Goal: Task Accomplishment & Management: Complete application form

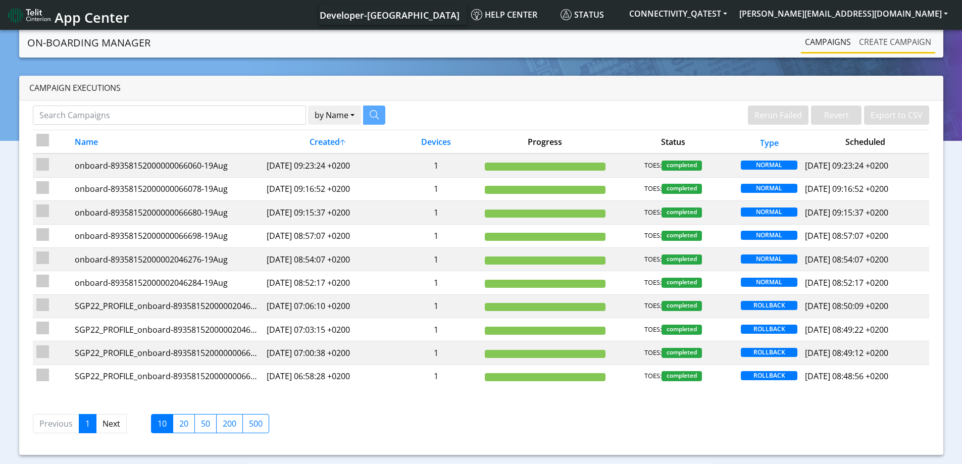
click at [906, 42] on link "Create campaign" at bounding box center [895, 42] width 80 height 20
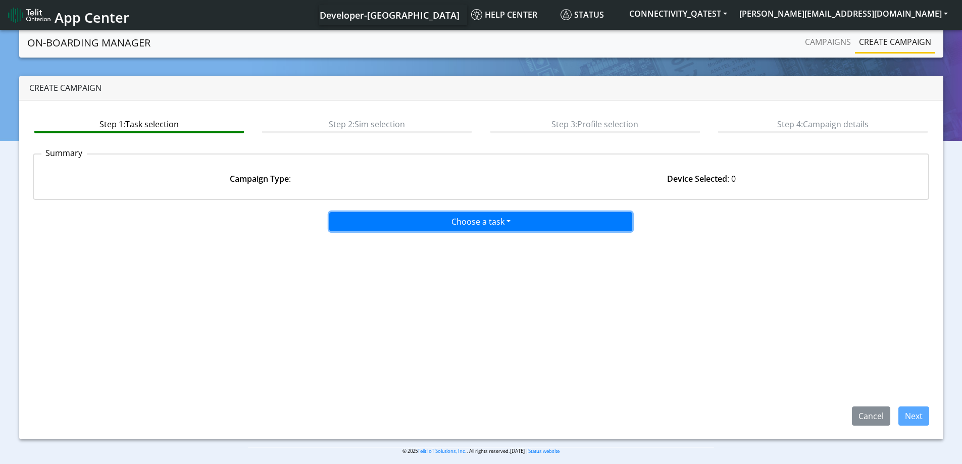
click at [527, 224] on button "Choose a task" at bounding box center [480, 221] width 303 height 19
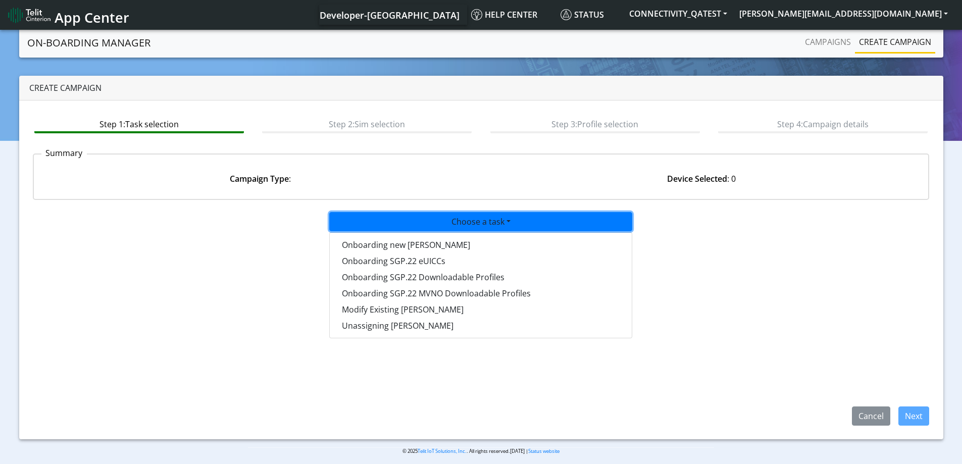
click at [65, 17] on span "App Center" at bounding box center [92, 17] width 75 height 19
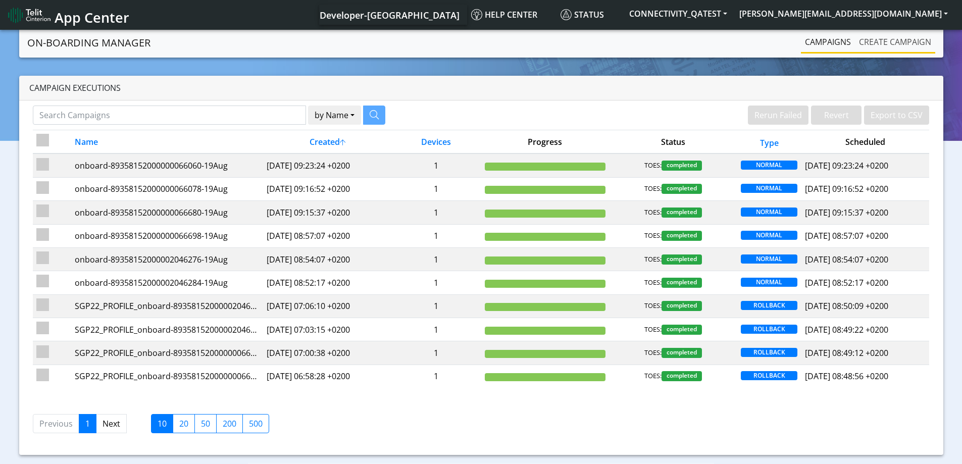
click at [894, 40] on link "Create campaign" at bounding box center [895, 42] width 80 height 20
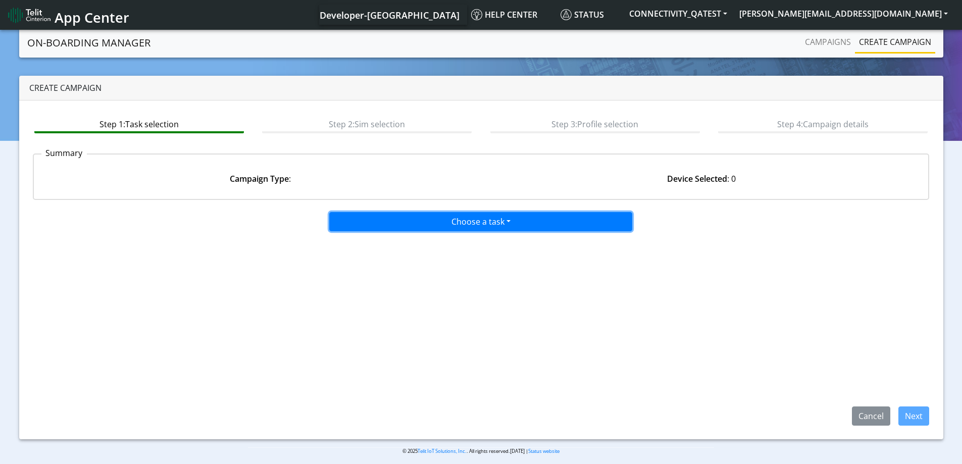
click at [482, 222] on button "Choose a task" at bounding box center [480, 221] width 303 height 19
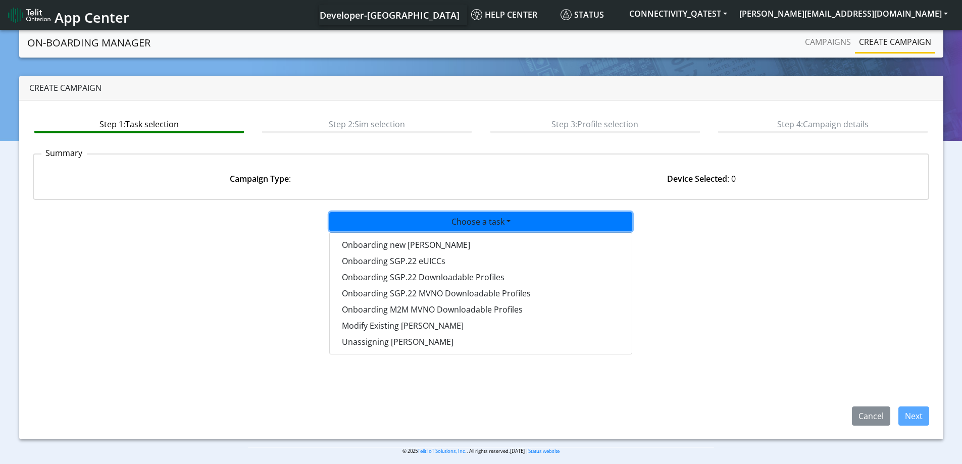
click at [65, 15] on span "App Center" at bounding box center [92, 17] width 75 height 19
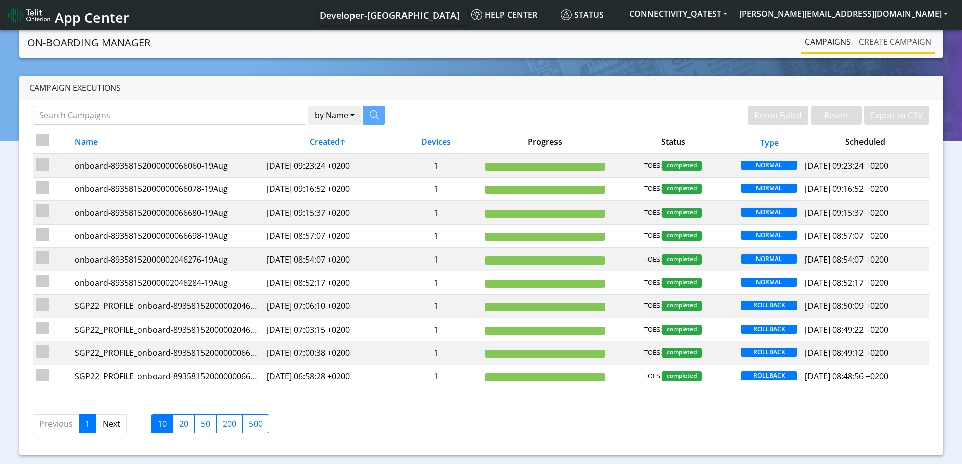
click at [899, 41] on link "Create campaign" at bounding box center [895, 42] width 80 height 20
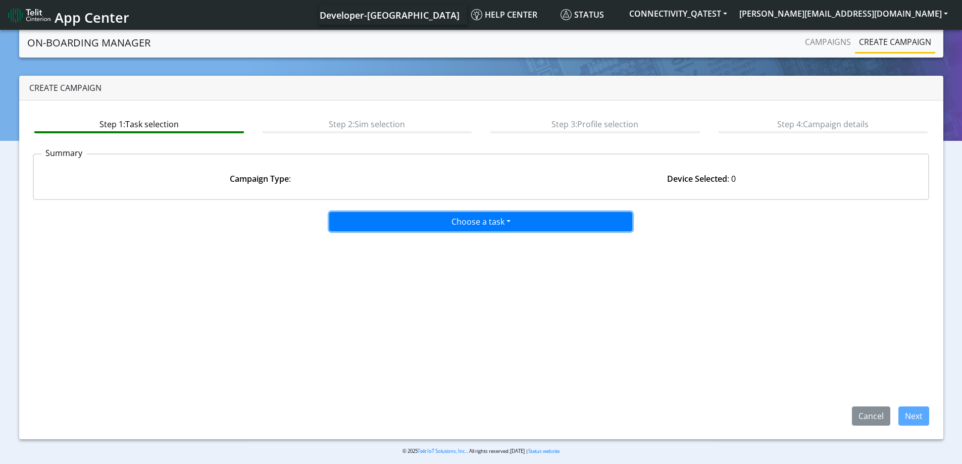
click at [558, 225] on button "Choose a task" at bounding box center [480, 221] width 303 height 19
